Goal: Navigation & Orientation: Find specific page/section

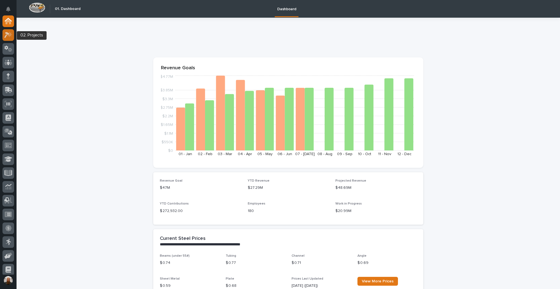
click at [10, 37] on icon at bounding box center [8, 35] width 8 height 6
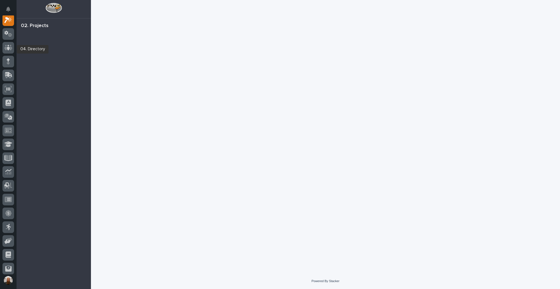
scroll to position [14, 0]
click at [9, 55] on div at bounding box center [8, 50] width 12 height 14
click at [9, 50] on icon at bounding box center [8, 49] width 3 height 6
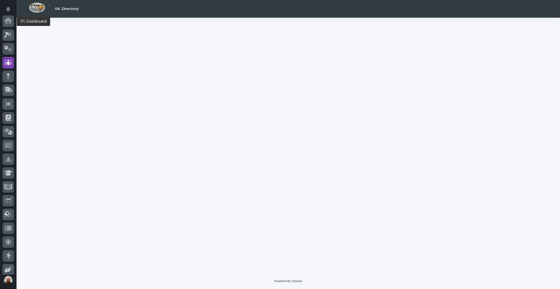
click at [0, 22] on div at bounding box center [8, 144] width 17 height 259
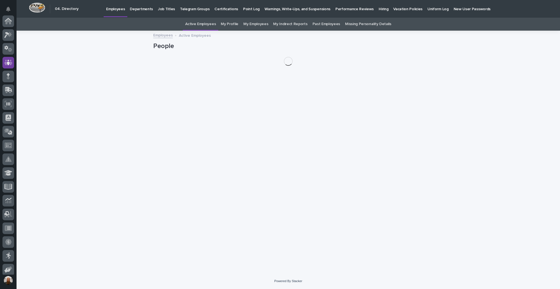
click at [4, 59] on icon at bounding box center [8, 62] width 8 height 6
